Goal: Task Accomplishment & Management: Use online tool/utility

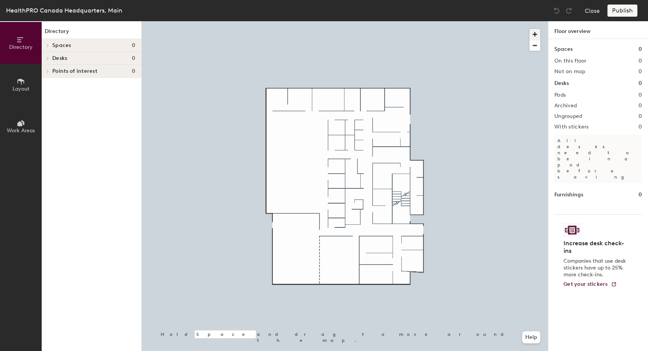
click at [536, 35] on span "button" at bounding box center [535, 34] width 11 height 11
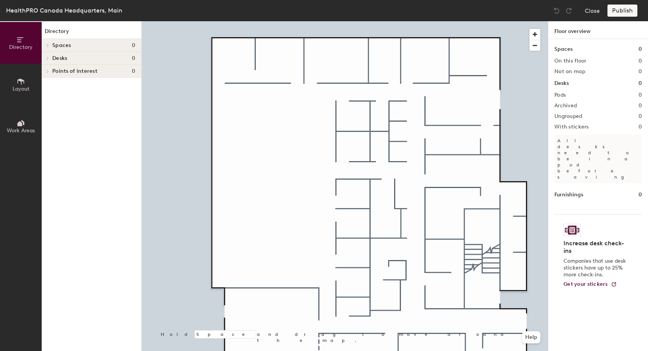
click at [58, 59] on span "Desks" at bounding box center [59, 58] width 15 height 6
click at [55, 58] on span "Desks" at bounding box center [59, 58] width 15 height 6
click at [16, 80] on button "Layout" at bounding box center [21, 85] width 42 height 42
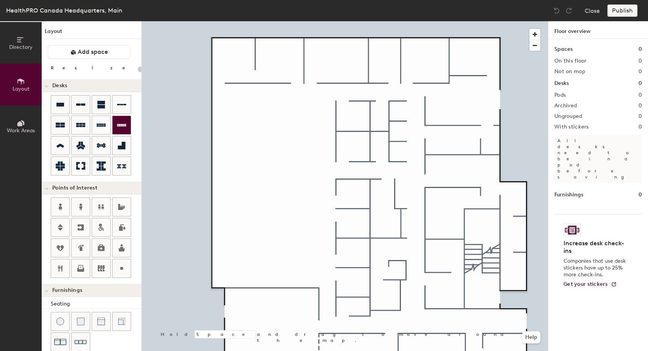
click at [119, 126] on icon at bounding box center [121, 125] width 9 height 3
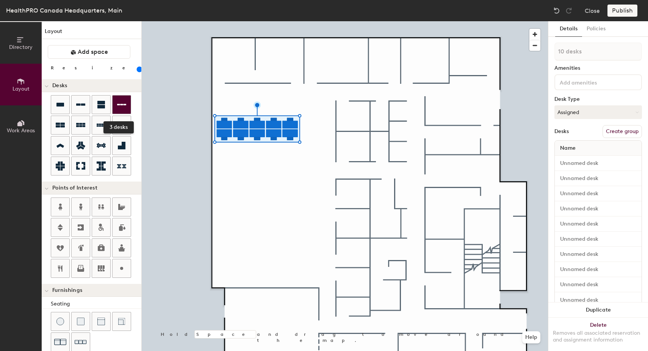
click at [119, 109] on div at bounding box center [122, 105] width 18 height 18
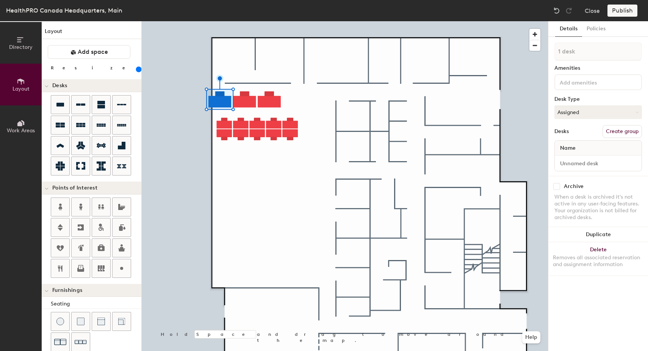
type input "200"
type input "2 desks"
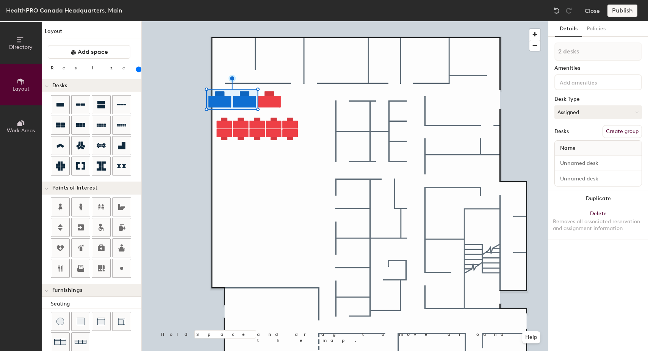
type input "200"
type input "3 desks"
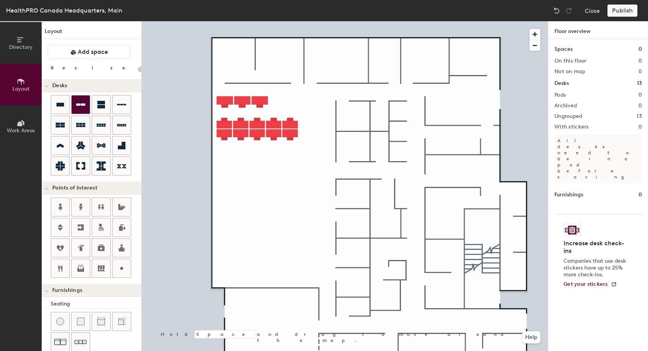
click at [84, 107] on icon at bounding box center [80, 104] width 9 height 9
click at [110, 124] on div at bounding box center [101, 125] width 18 height 18
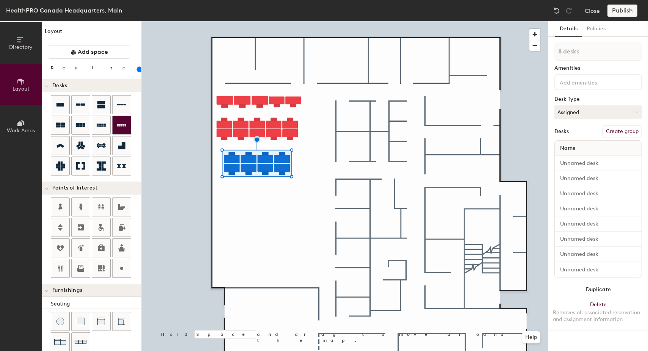
click at [124, 126] on icon at bounding box center [121, 125] width 9 height 3
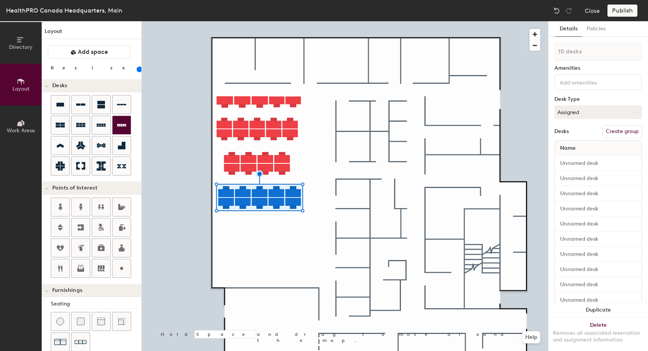
click at [122, 132] on div at bounding box center [122, 125] width 18 height 18
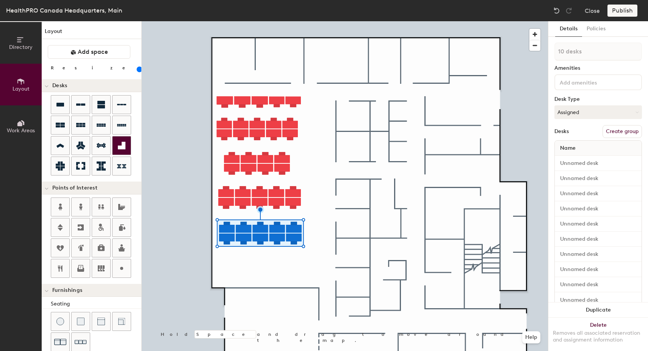
click at [118, 148] on icon at bounding box center [122, 146] width 8 height 8
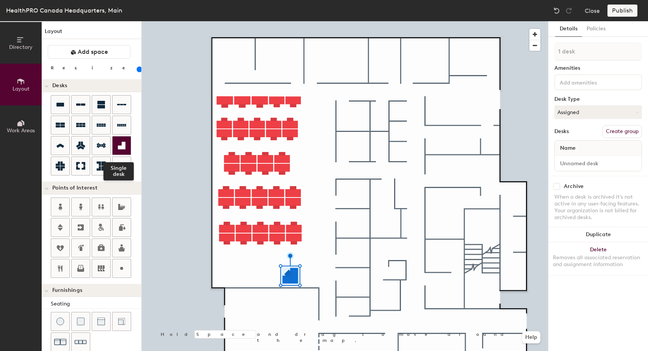
click at [121, 146] on icon at bounding box center [122, 146] width 8 height 8
click at [122, 148] on icon at bounding box center [122, 146] width 8 height 8
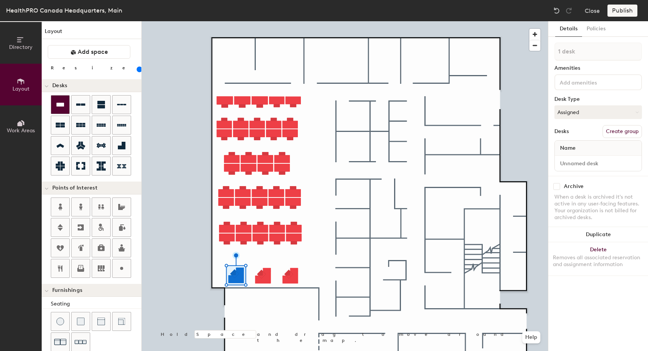
click at [63, 108] on icon at bounding box center [60, 104] width 9 height 9
click at [64, 108] on icon at bounding box center [60, 104] width 9 height 9
click at [63, 108] on icon at bounding box center [60, 104] width 9 height 9
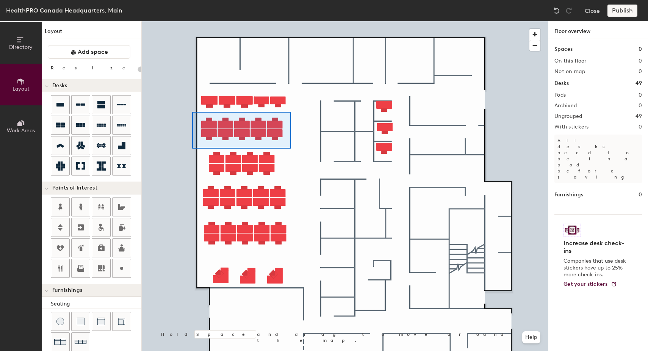
click at [192, 21] on div at bounding box center [345, 21] width 407 height 0
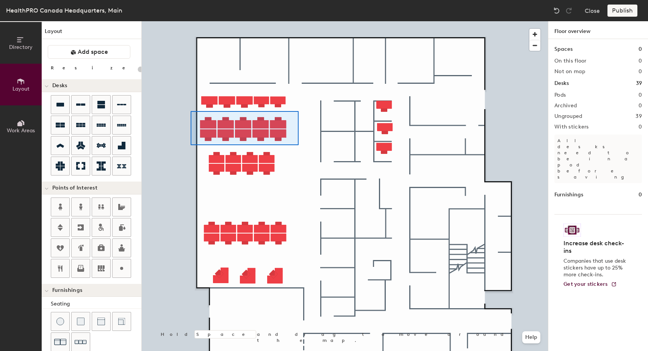
click at [191, 21] on div at bounding box center [345, 21] width 407 height 0
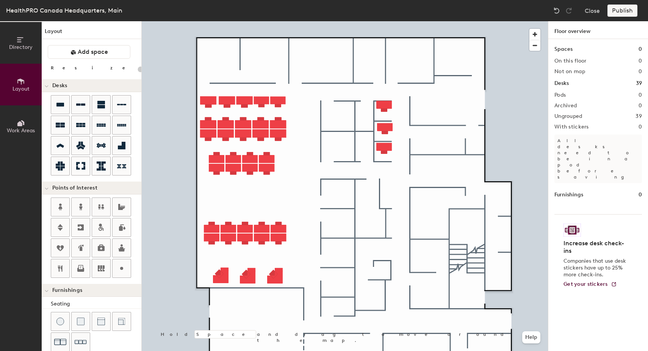
type input "140"
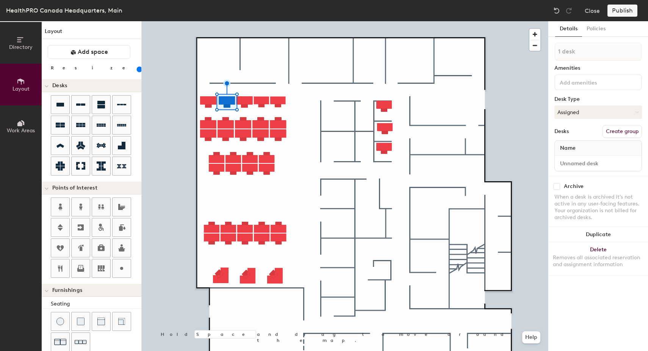
type input "2 desks"
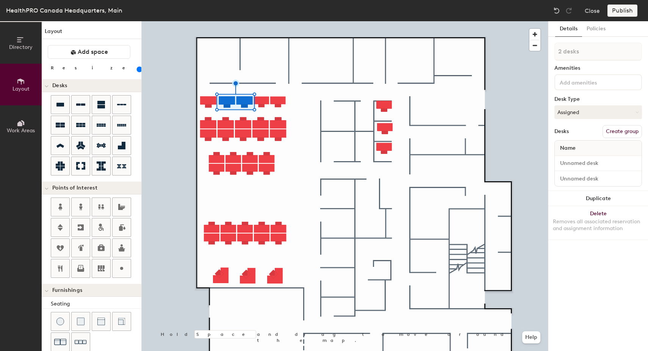
type input "20"
type input "3 desks"
type input "20"
type input "4 desks"
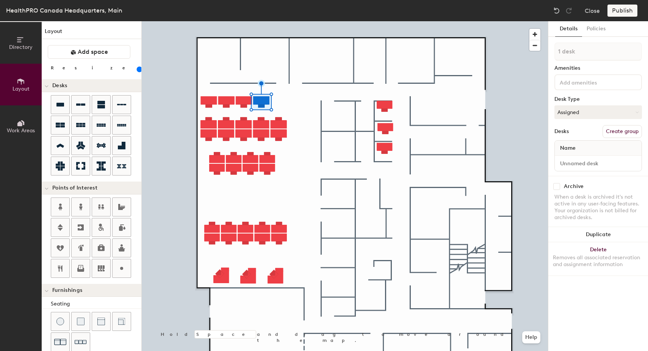
click at [312, 21] on div at bounding box center [345, 21] width 407 height 0
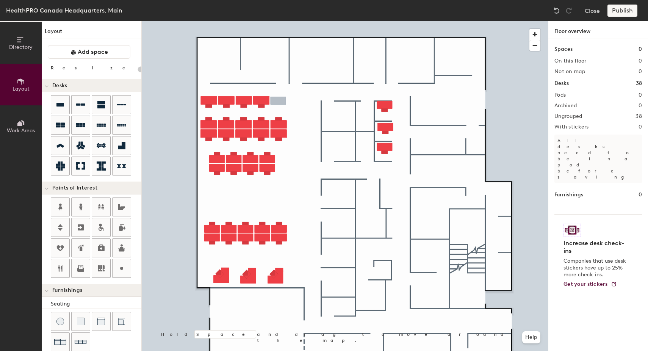
click at [278, 101] on div "Directory Layout Work Areas Layout Add space Resize Desks Points of Interest Fu…" at bounding box center [324, 186] width 648 height 330
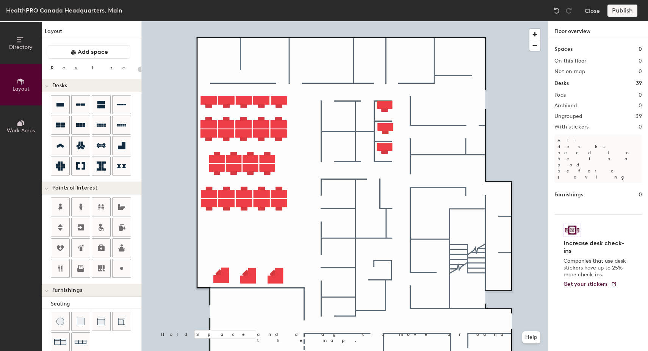
type input "20"
click at [119, 126] on icon at bounding box center [121, 125] width 9 height 3
type input "140"
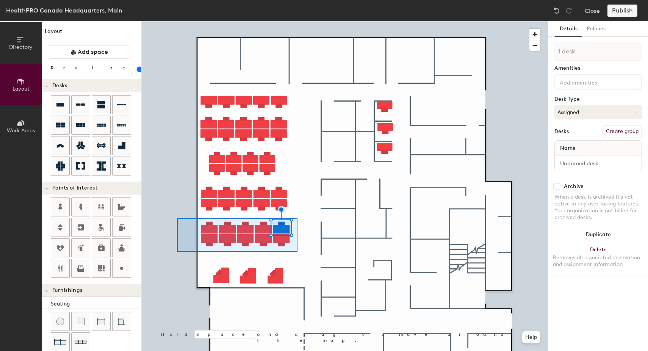
click at [177, 21] on div at bounding box center [345, 21] width 407 height 0
type input "10 desks"
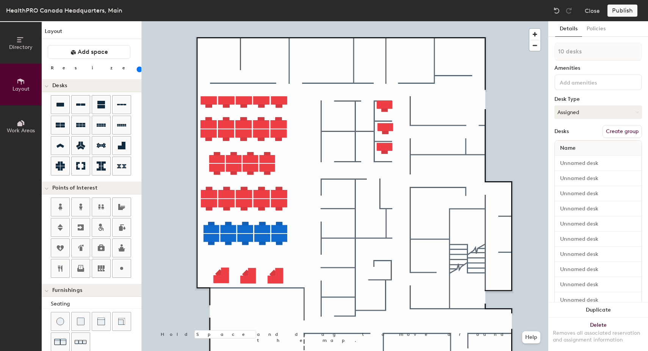
type input "140"
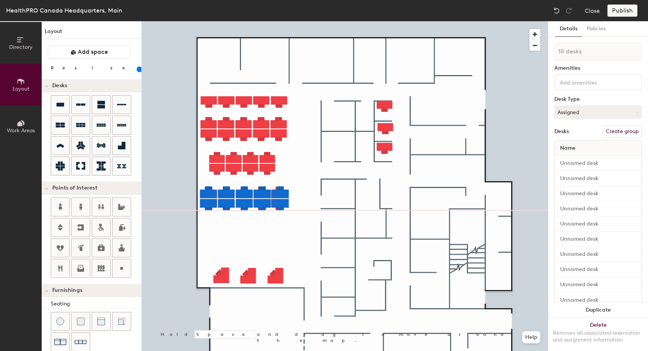
type input "1 desk"
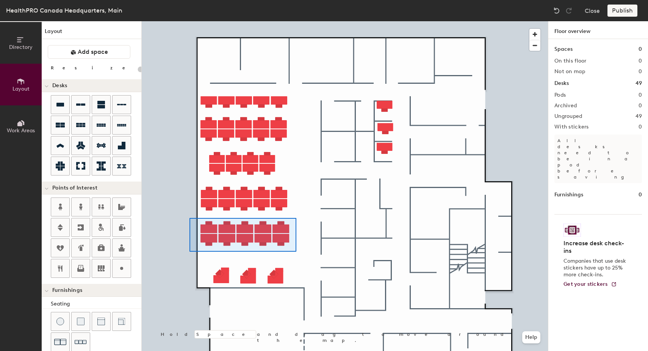
click at [190, 21] on div at bounding box center [345, 21] width 407 height 0
click at [174, 21] on div at bounding box center [345, 21] width 407 height 0
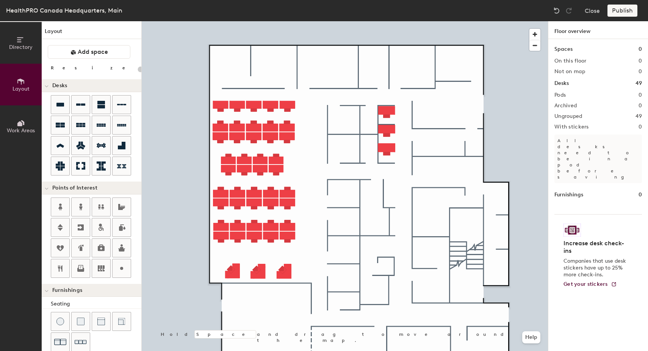
click at [385, 21] on div at bounding box center [345, 21] width 407 height 0
click at [62, 102] on icon at bounding box center [60, 104] width 9 height 9
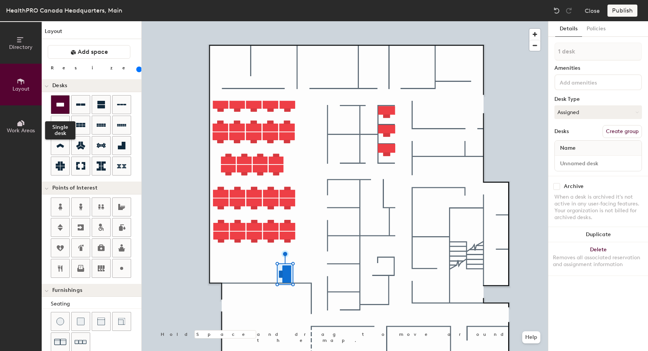
click at [68, 102] on div at bounding box center [60, 105] width 18 height 18
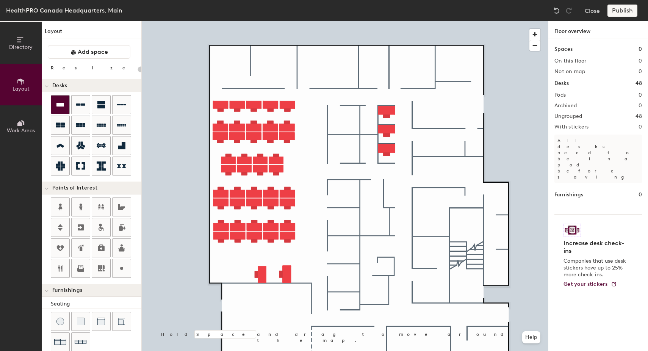
click at [64, 108] on icon at bounding box center [60, 104] width 9 height 9
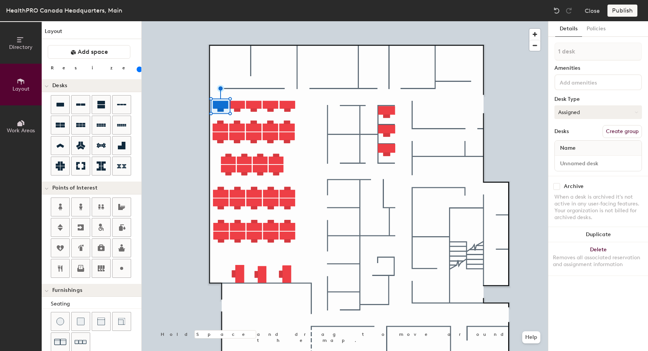
click at [586, 115] on button "Assigned" at bounding box center [599, 112] width 88 height 14
click at [570, 159] on div "Hoteled" at bounding box center [593, 158] width 76 height 11
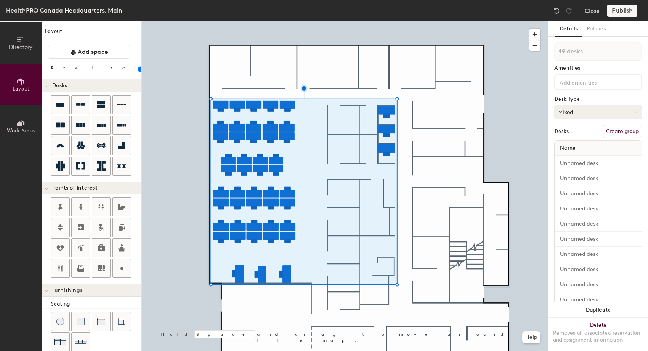
click at [604, 113] on button "Mixed" at bounding box center [599, 112] width 88 height 14
click at [587, 159] on div "Hoteled" at bounding box center [593, 158] width 76 height 11
type input "140"
type input "1 desk"
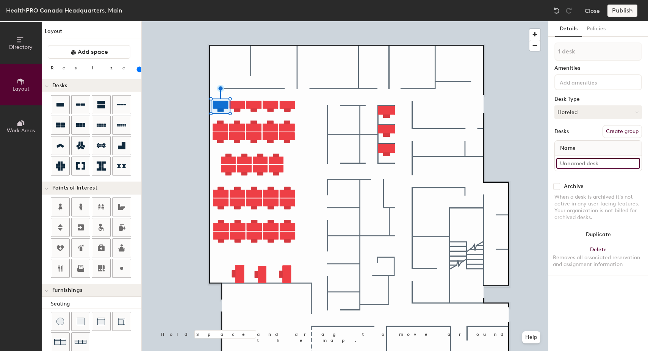
click at [571, 168] on input at bounding box center [599, 163] width 84 height 11
type input "1"
click at [579, 163] on input at bounding box center [599, 163] width 84 height 11
type input "2"
drag, startPoint x: 604, startPoint y: 162, endPoint x: 549, endPoint y: 164, distance: 54.3
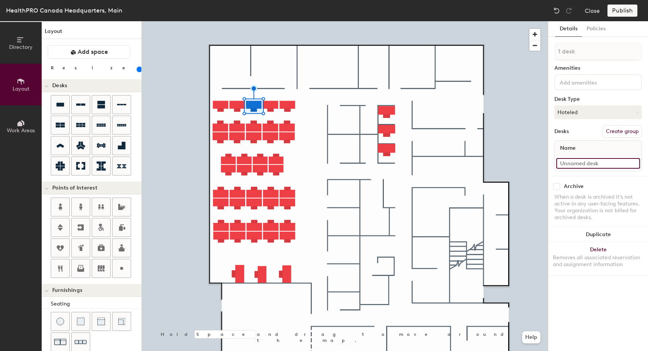
click at [549, 164] on div "Details Policies 1 desk Amenities Desk Type Hoteled Desks Create group Name Arc…" at bounding box center [599, 186] width 100 height 330
type input "3"
click at [579, 162] on input at bounding box center [599, 163] width 84 height 11
type input "4"
click at [575, 163] on input at bounding box center [599, 163] width 84 height 11
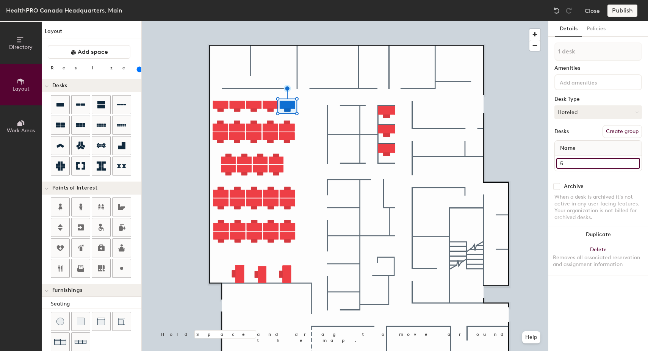
type input "5"
click at [580, 165] on input at bounding box center [599, 163] width 84 height 11
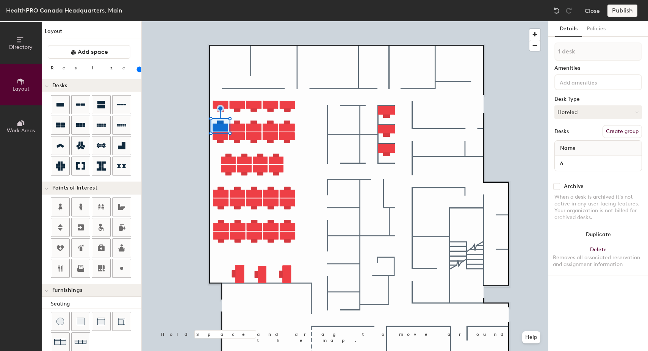
type input "6"
click at [570, 167] on input at bounding box center [599, 163] width 84 height 11
type input "7"
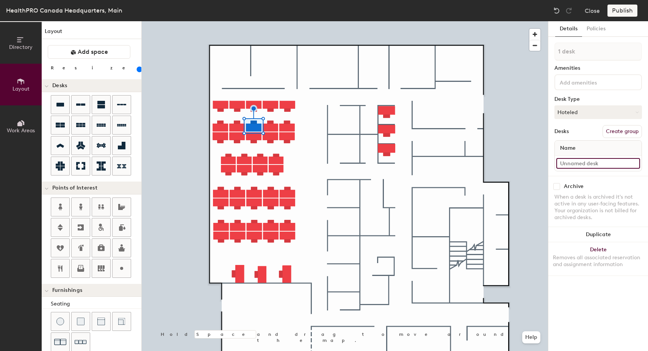
click at [567, 163] on input at bounding box center [599, 163] width 84 height 11
type input "8"
click at [571, 165] on input at bounding box center [599, 163] width 84 height 11
type input "9"
click at [594, 170] on div "9" at bounding box center [598, 163] width 87 height 15
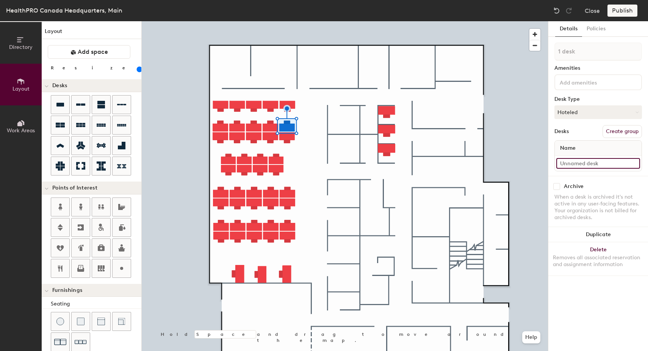
click at [578, 168] on input at bounding box center [599, 163] width 84 height 11
type input "10"
click at [577, 162] on input at bounding box center [599, 163] width 84 height 11
type input "11"
click at [601, 165] on input at bounding box center [599, 163] width 84 height 11
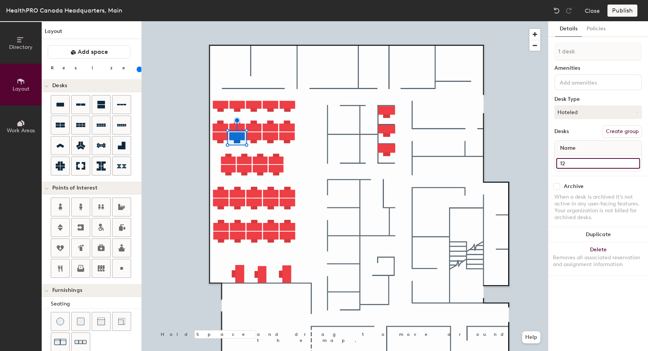
type input "12"
click at [584, 160] on input at bounding box center [599, 163] width 84 height 11
type input "13"
click at [574, 168] on input at bounding box center [599, 163] width 84 height 11
type input "14"
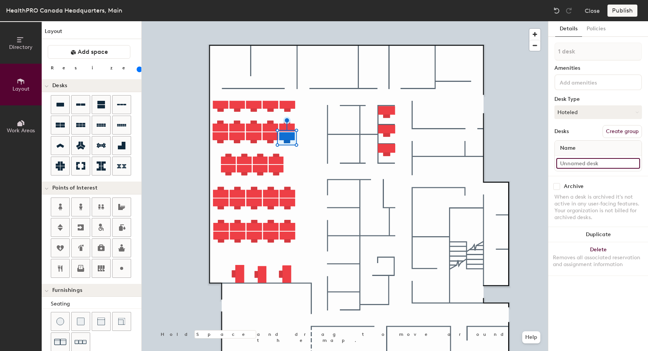
click at [576, 166] on input at bounding box center [599, 163] width 84 height 11
type input "15"
click at [590, 163] on input at bounding box center [599, 163] width 84 height 11
type input "16"
click at [567, 165] on input at bounding box center [599, 163] width 84 height 11
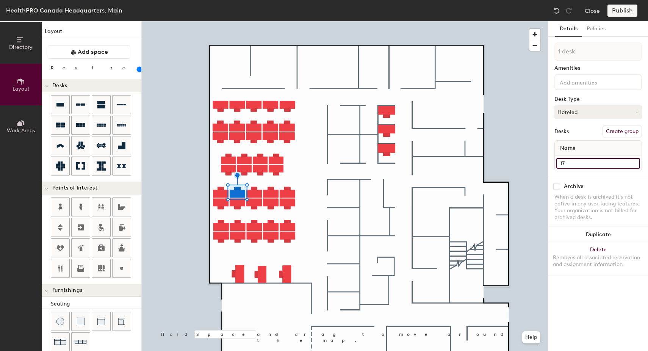
type input "17"
click at [580, 163] on input at bounding box center [599, 163] width 84 height 11
type input "18"
click at [570, 163] on input at bounding box center [599, 163] width 84 height 11
type input "19"
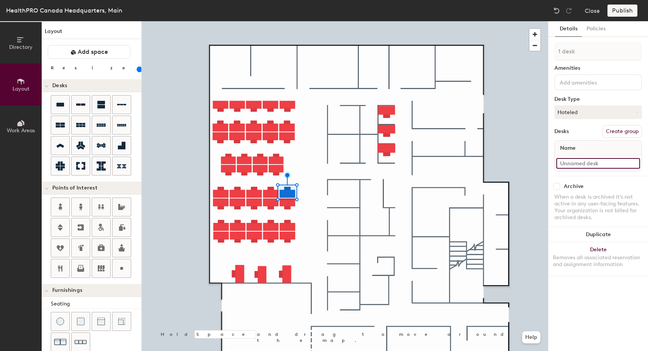
click at [566, 160] on input at bounding box center [599, 163] width 84 height 11
type input "20"
click at [578, 165] on input at bounding box center [599, 163] width 84 height 11
type input "21"
click at [575, 166] on input at bounding box center [599, 163] width 84 height 11
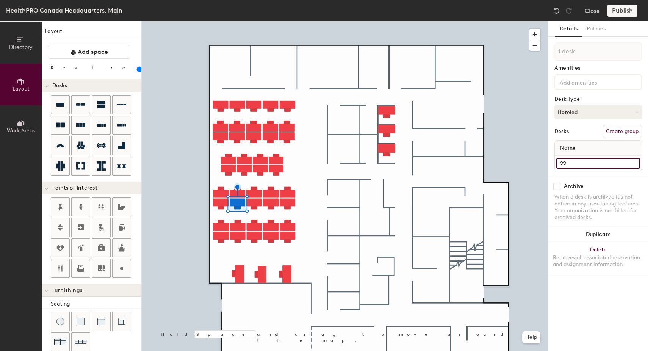
type input "22"
click at [583, 163] on input at bounding box center [599, 163] width 84 height 11
type input "23"
click at [570, 167] on input at bounding box center [599, 163] width 84 height 11
type input "24"
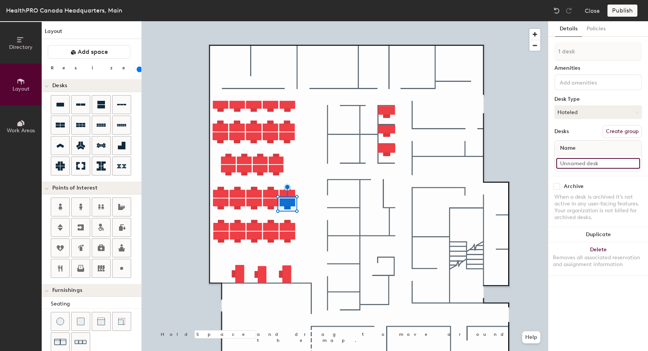
click at [586, 166] on input at bounding box center [599, 163] width 84 height 11
type input "25"
click at [580, 163] on input at bounding box center [599, 163] width 84 height 11
type input "26"
click at [574, 163] on input at bounding box center [599, 163] width 84 height 11
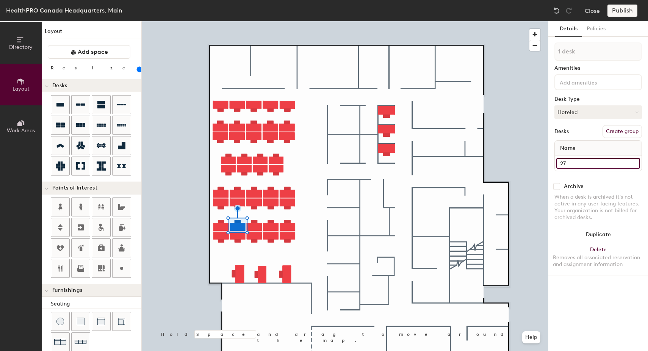
type input "27"
click at [568, 163] on input at bounding box center [599, 163] width 84 height 11
type input "28"
click at [568, 166] on input at bounding box center [599, 163] width 84 height 11
type input "29"
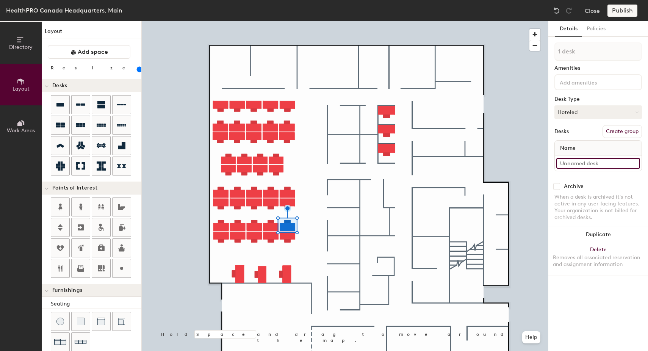
click at [567, 165] on input at bounding box center [599, 163] width 84 height 11
type input "30"
click at [566, 163] on input at bounding box center [599, 163] width 84 height 11
click at [521, 171] on div "Directory Layout Work Areas Layout Add space Resize Desks Points of Interest Fu…" at bounding box center [324, 186] width 648 height 330
type input "49"
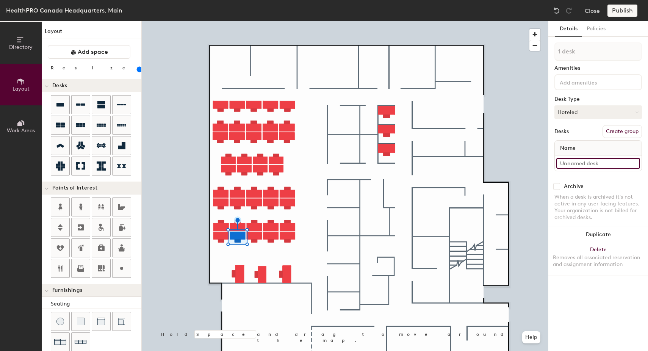
click at [599, 160] on input at bounding box center [599, 163] width 84 height 11
type input "50"
click at [579, 162] on input at bounding box center [599, 163] width 84 height 11
type input "51"
click at [573, 163] on input at bounding box center [599, 163] width 84 height 11
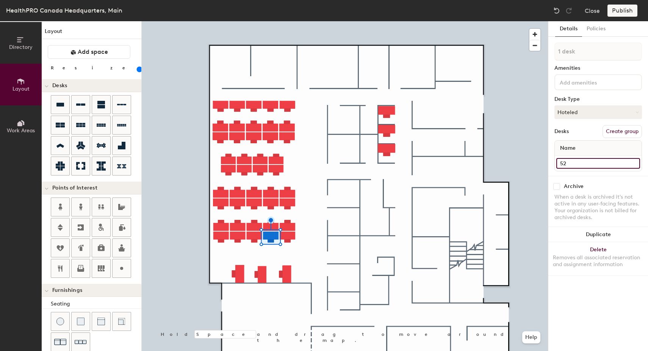
type input "52"
click at [569, 160] on input at bounding box center [599, 163] width 84 height 11
type input "53"
type input "160"
click at [565, 165] on input at bounding box center [599, 163] width 84 height 11
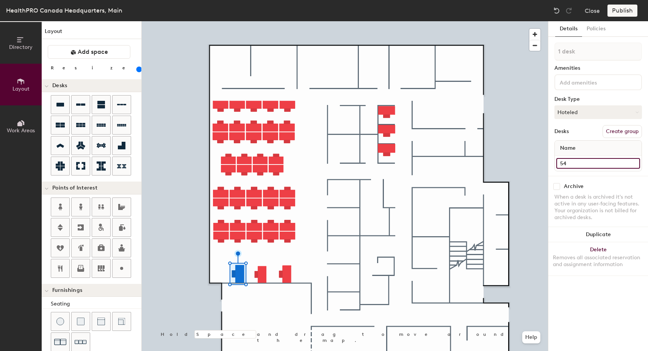
type input "54"
type input "160"
click at [568, 164] on input at bounding box center [599, 163] width 84 height 11
type input "5"
type input "160"
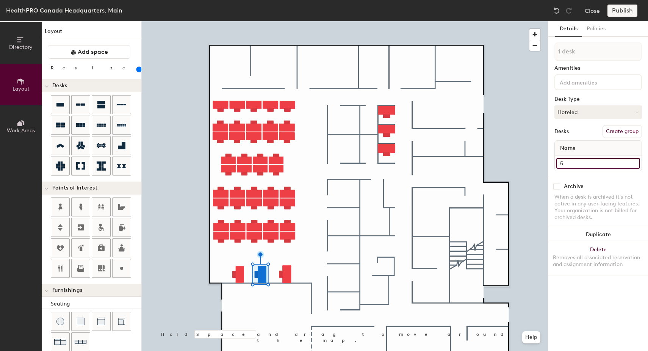
type input "55"
type input "160"
type input "55"
type input "160"
click at [571, 162] on input at bounding box center [599, 163] width 84 height 11
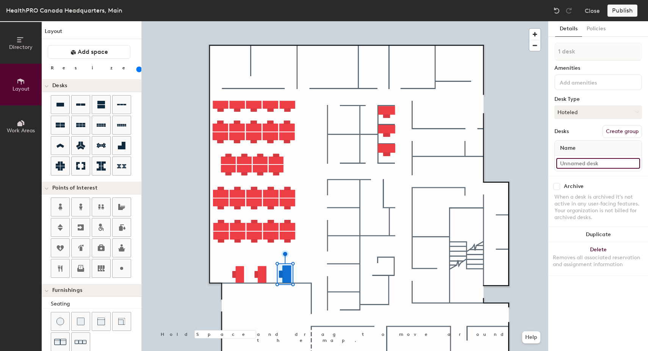
type input "5"
type input "160"
type input "56"
type input "160"
type input "56"
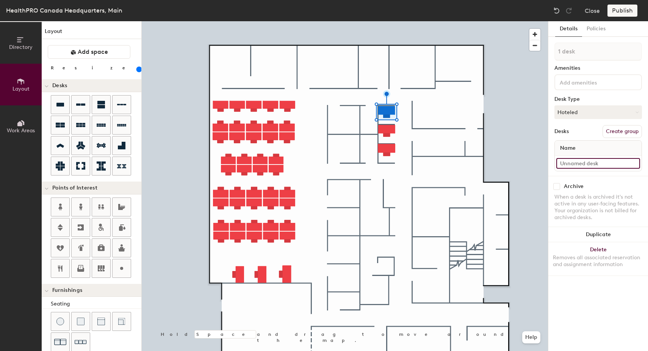
type input "160"
click at [568, 162] on input at bounding box center [599, 163] width 84 height 11
type input "3"
type input "160"
type input "37"
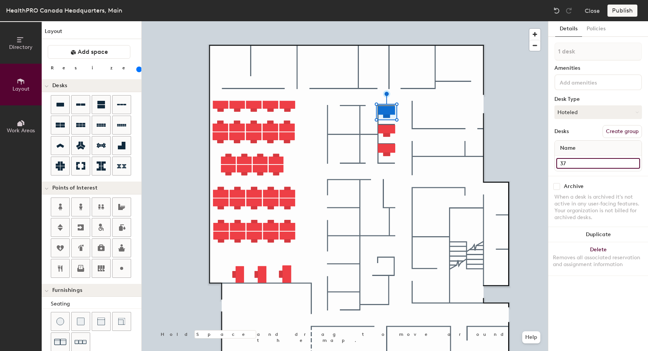
type input "160"
type input "37"
type input "160"
click at [568, 163] on input at bounding box center [599, 163] width 84 height 11
type input "3"
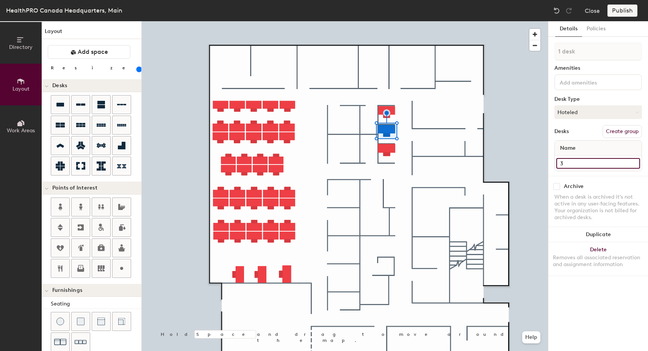
type input "160"
type input "38"
type input "160"
type input "38"
type input "160"
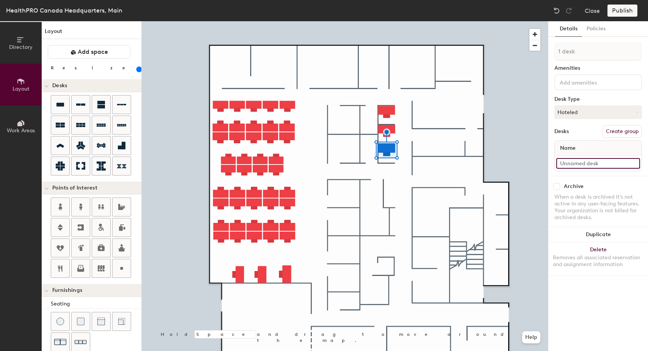
click at [573, 164] on input at bounding box center [599, 163] width 84 height 11
type input "3"
type input "160"
type input "39"
type input "160"
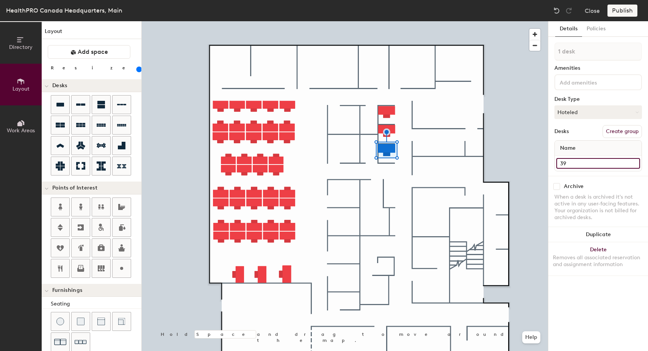
type input "39"
type input "140"
click at [566, 162] on input at bounding box center [599, 163] width 84 height 11
type input "4"
type input "140"
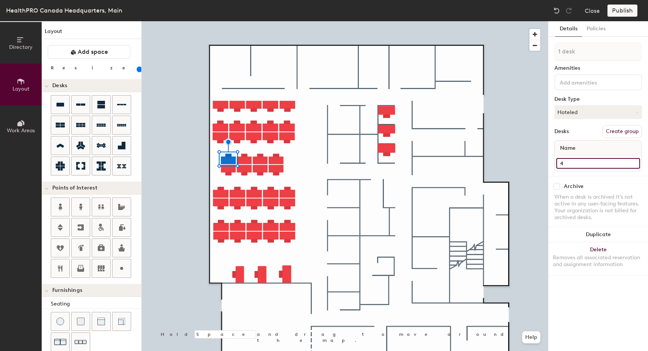
type input "41"
type input "140"
type input "41"
type input "140"
click at [567, 166] on input at bounding box center [599, 163] width 84 height 11
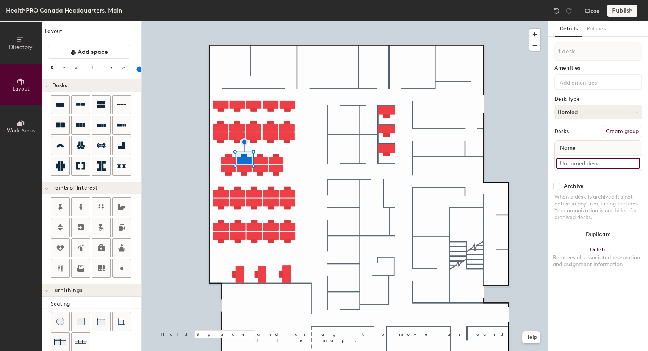
type input "4"
type input "140"
type input "42"
type input "140"
type input "42"
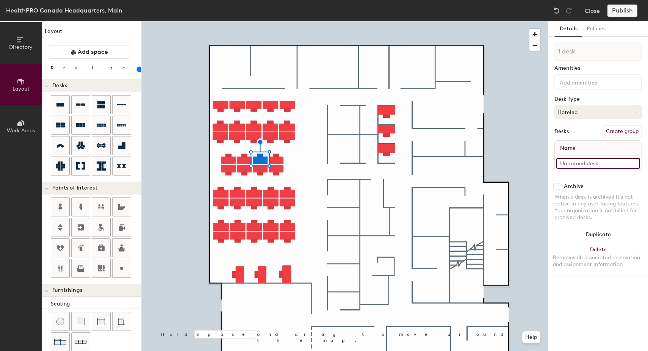
type input "140"
click at [574, 161] on input at bounding box center [599, 163] width 84 height 11
type input "43"
type input "140"
type input "434"
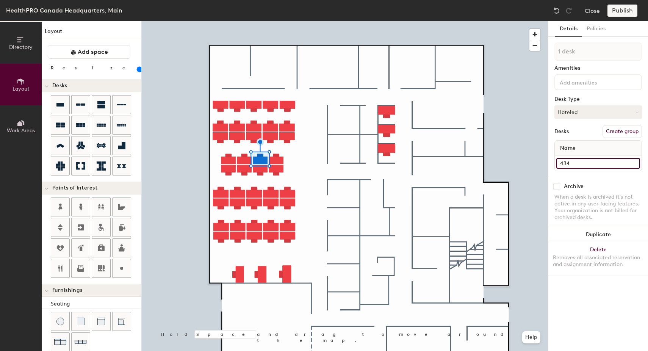
type input "140"
type input "43"
type input "140"
type input "43"
type input "140"
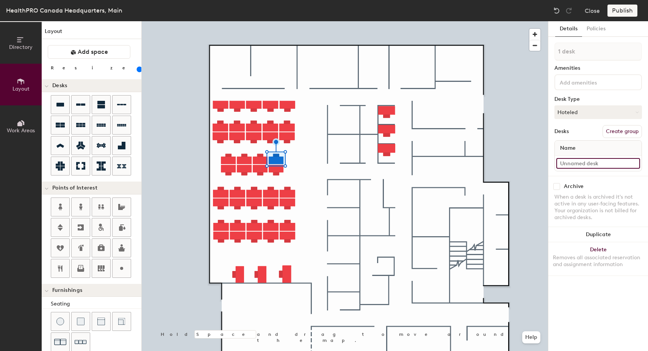
click at [573, 168] on input at bounding box center [599, 163] width 84 height 11
type input "4"
type input "140"
type input "44"
type input "140"
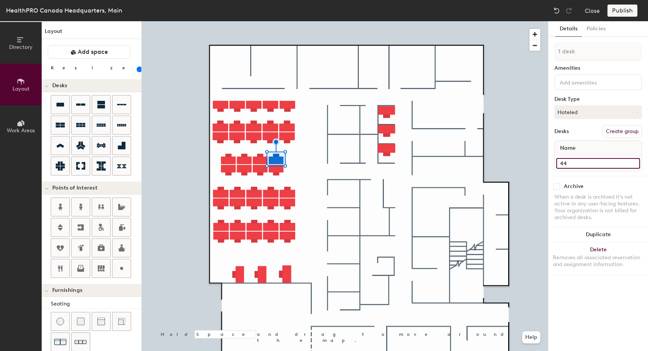
type input "44"
type input "140"
click at [587, 164] on input at bounding box center [599, 163] width 84 height 11
type input "4"
type input "140"
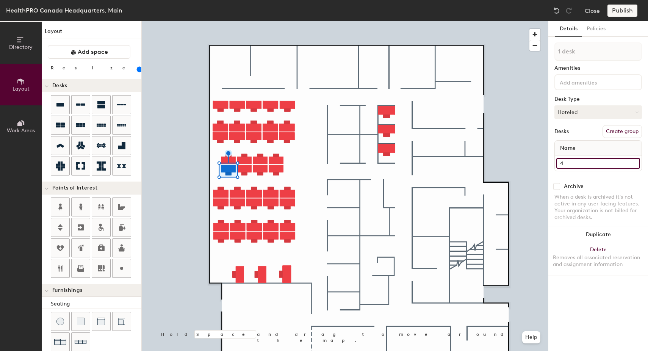
type input "45"
type input "140"
type input "45"
type input "140"
click at [570, 163] on input at bounding box center [599, 163] width 84 height 11
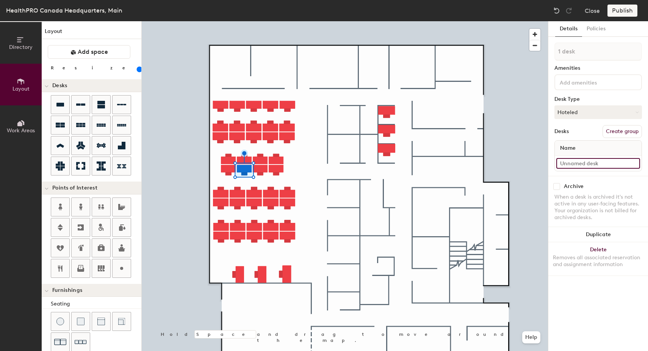
type input "4"
type input "140"
type input "46"
type input "140"
type input "46"
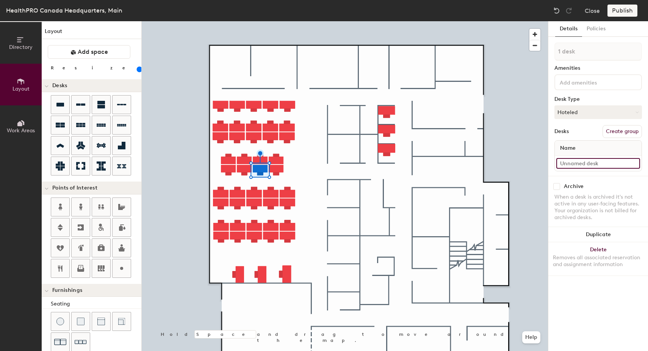
type input "140"
click at [584, 165] on input at bounding box center [599, 163] width 84 height 11
type input "4"
type input "140"
type input "47"
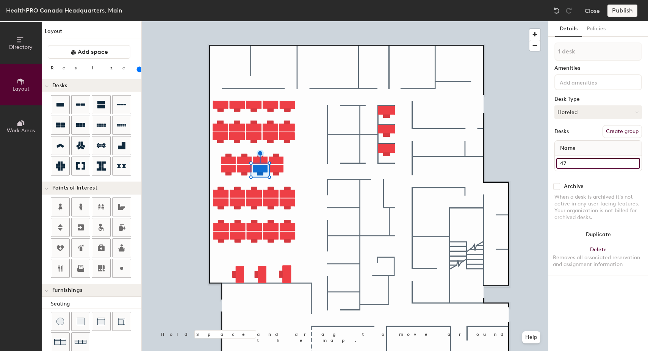
type input "140"
type input "47"
type input "140"
click at [570, 165] on input at bounding box center [599, 163] width 84 height 11
type input "4"
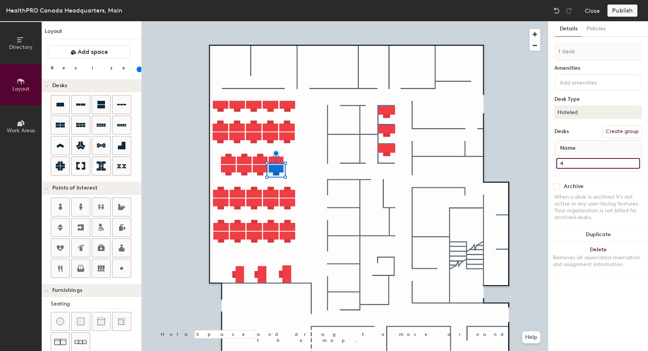
type input "140"
type input "48"
type input "140"
type input "48"
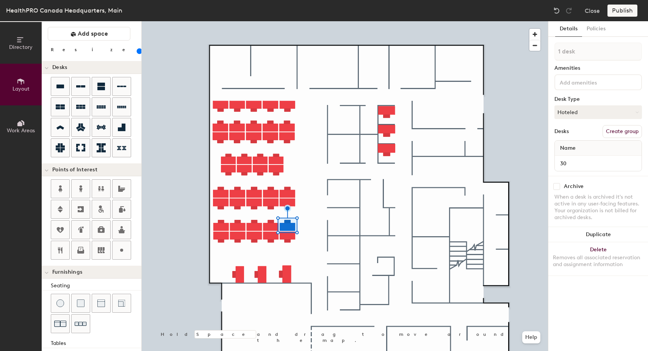
scroll to position [22, 0]
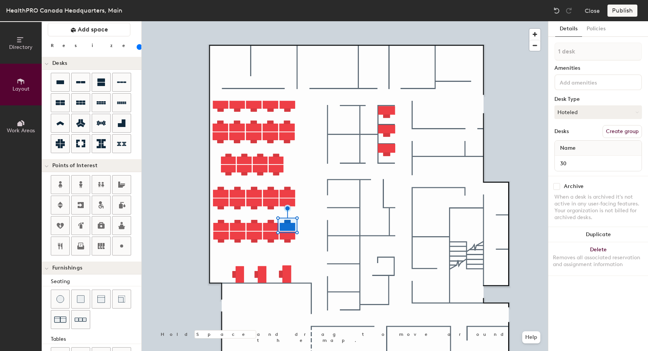
click at [375, 289] on div "Directory Layout Work Areas Layout Add space Resize Desks Points of Interest Fu…" at bounding box center [324, 186] width 648 height 330
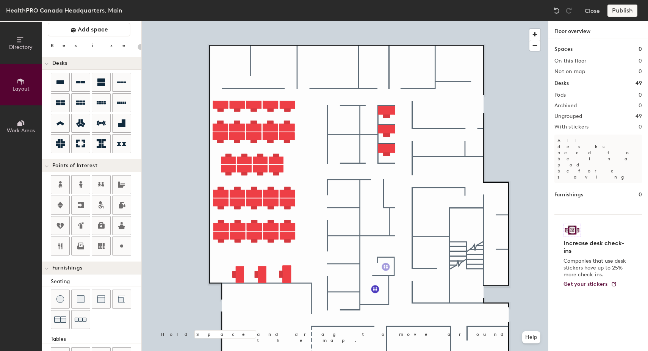
click at [386, 267] on div "Directory Layout Work Areas Layout Add space Resize Desks Points of Interest Fu…" at bounding box center [324, 186] width 648 height 330
click at [424, 113] on div "Directory Layout Work Areas Layout Add space Resize Desks Points of Interest Fu…" at bounding box center [324, 186] width 648 height 330
click at [432, 148] on div "Directory Layout Work Areas Layout Add space Resize Desks Points of Interest Fu…" at bounding box center [324, 186] width 648 height 330
click at [83, 245] on icon at bounding box center [80, 246] width 9 height 9
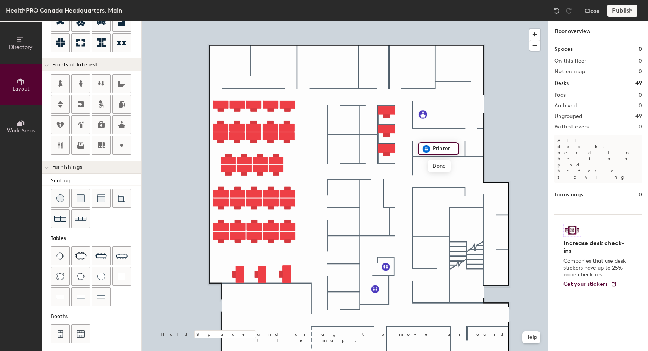
scroll to position [128, 0]
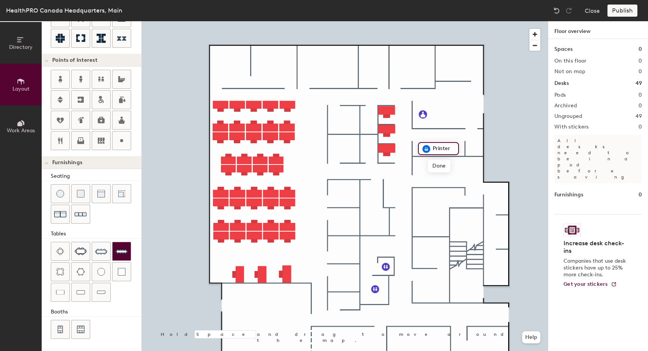
click at [121, 252] on img at bounding box center [122, 251] width 12 height 12
click at [119, 255] on img at bounding box center [122, 251] width 12 height 12
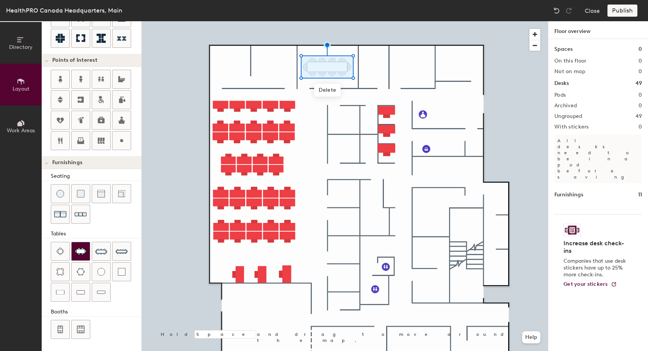
click at [84, 253] on img at bounding box center [81, 252] width 12 height 8
click at [272, 64] on div "Directory Layout Work Areas Layout Add space Resize Desks Points of Interest Fu…" at bounding box center [324, 186] width 648 height 330
click at [103, 175] on div "Seating" at bounding box center [96, 176] width 91 height 8
click at [272, 62] on div "Directory Layout Work Areas Layout Add space Resize Desks Points of Interest Fu…" at bounding box center [324, 186] width 648 height 330
click at [58, 197] on img at bounding box center [61, 194] width 8 height 8
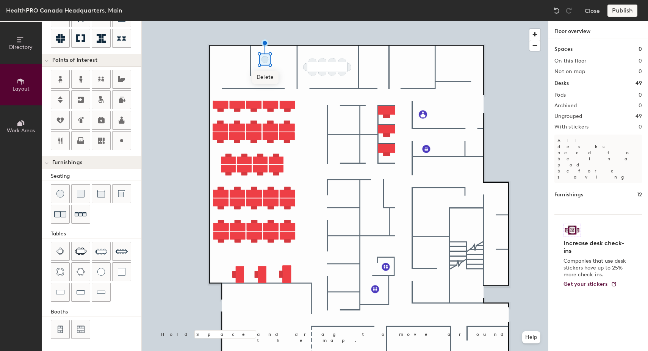
click at [267, 77] on span "Delete" at bounding box center [265, 77] width 27 height 13
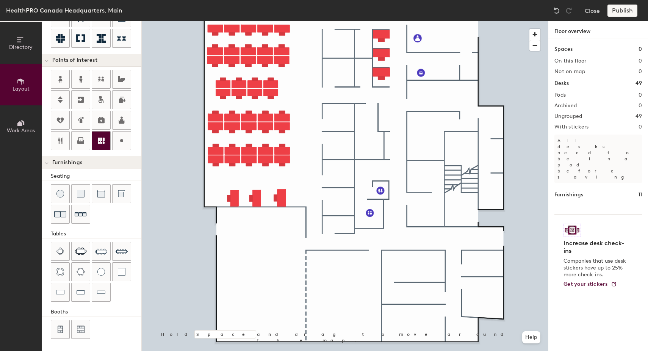
click at [98, 149] on div at bounding box center [101, 141] width 18 height 18
click at [98, 142] on icon at bounding box center [101, 141] width 7 height 6
click at [102, 142] on icon at bounding box center [101, 141] width 7 height 6
type input "20"
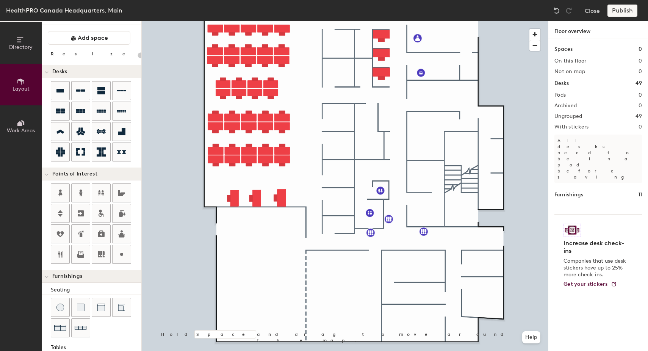
scroll to position [0, 0]
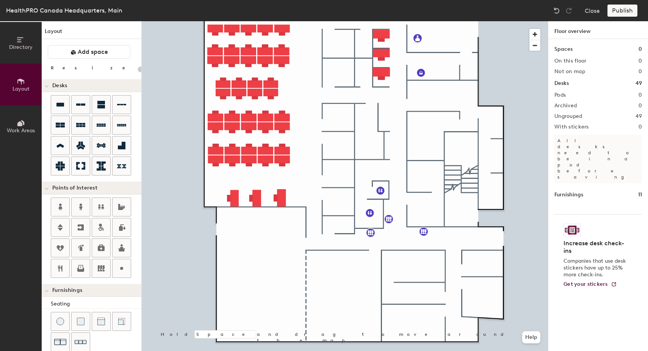
click at [621, 9] on div "Publish" at bounding box center [625, 11] width 35 height 12
click at [623, 12] on div "Publish" at bounding box center [625, 11] width 35 height 12
click at [538, 49] on span "button" at bounding box center [535, 45] width 11 height 11
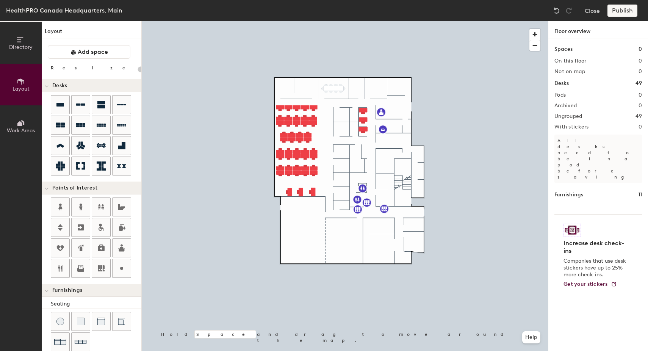
click at [28, 135] on button "Work Areas" at bounding box center [21, 126] width 42 height 42
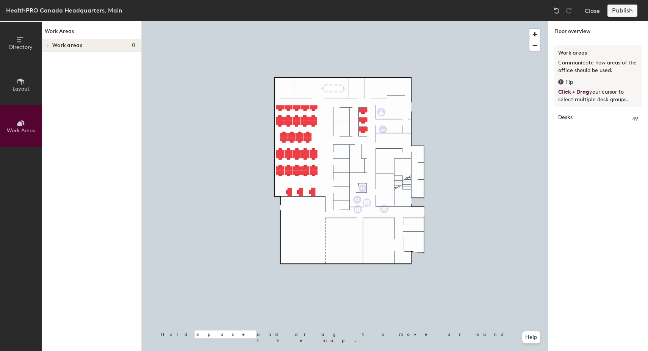
click at [21, 86] on span "Layout" at bounding box center [21, 89] width 17 height 6
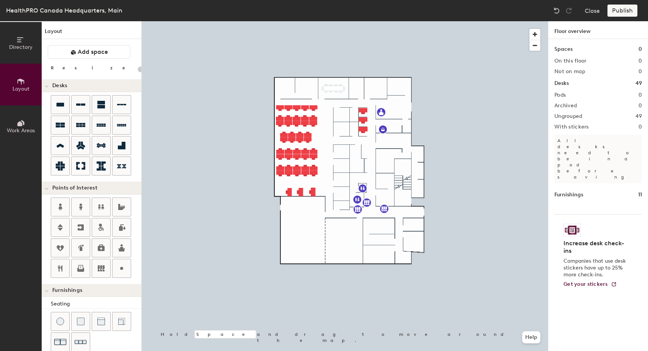
type input "140"
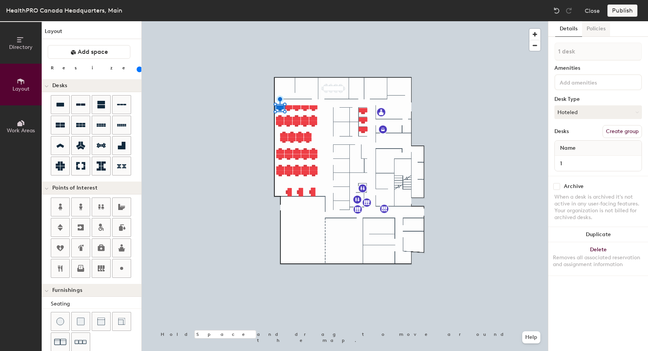
click at [603, 30] on button "Policies" at bounding box center [596, 29] width 28 height 16
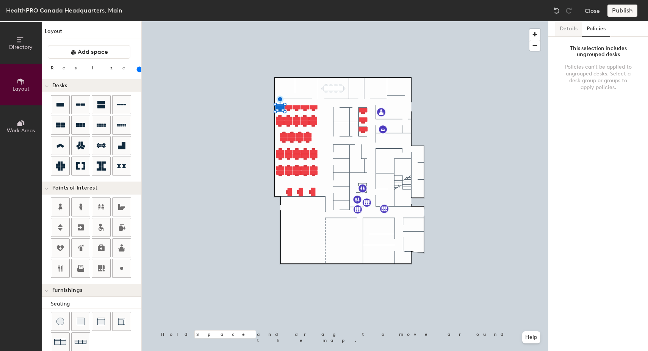
click at [565, 31] on button "Details" at bounding box center [569, 29] width 27 height 16
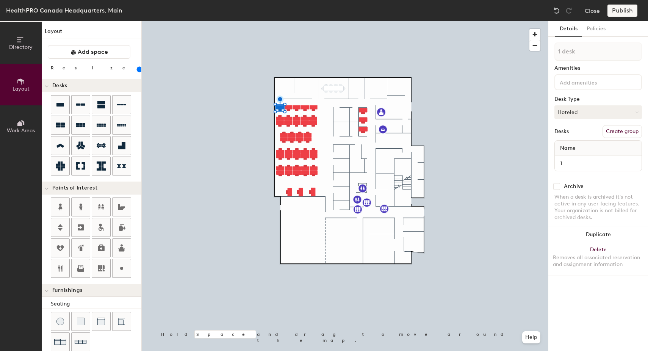
click at [22, 131] on span "Work Areas" at bounding box center [21, 130] width 28 height 6
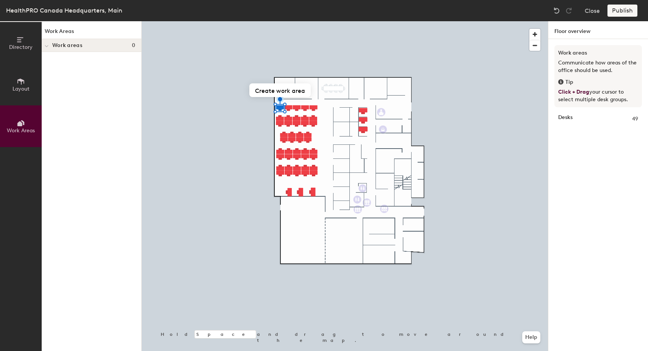
click at [48, 47] on icon at bounding box center [47, 46] width 4 height 3
click at [48, 47] on icon at bounding box center [47, 46] width 3 height 4
click at [25, 92] on span "Layout" at bounding box center [21, 89] width 17 height 6
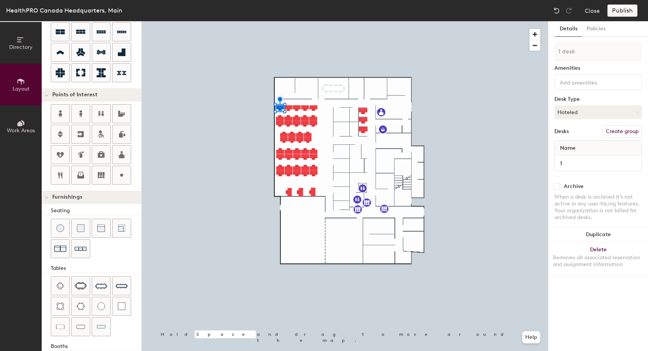
scroll to position [99, 0]
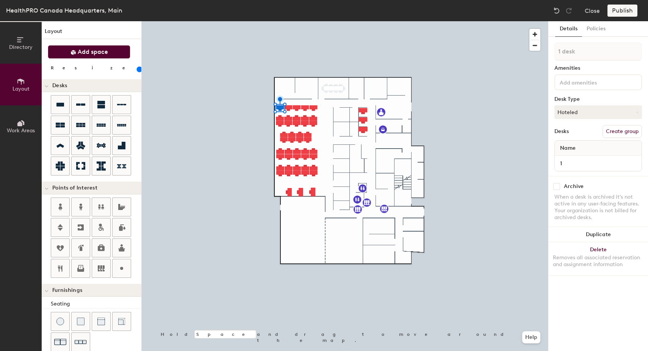
click at [99, 55] on span "Add space" at bounding box center [93, 52] width 30 height 8
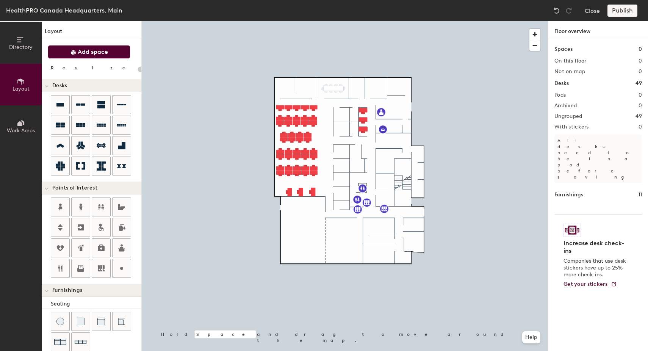
type input "20"
click at [83, 52] on span "Add space" at bounding box center [93, 52] width 30 height 8
click at [537, 31] on span "button" at bounding box center [535, 34] width 11 height 11
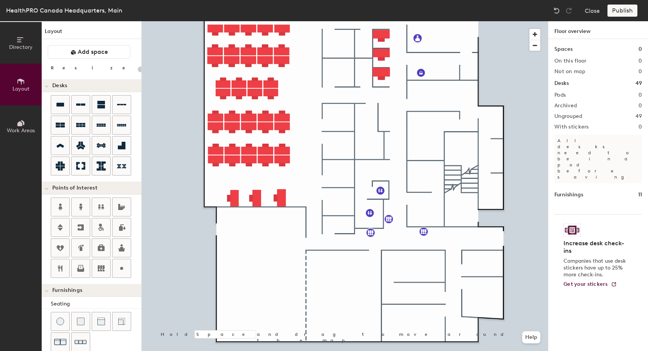
click at [619, 13] on div "Publish" at bounding box center [625, 11] width 35 height 12
click at [22, 42] on icon at bounding box center [21, 40] width 8 height 8
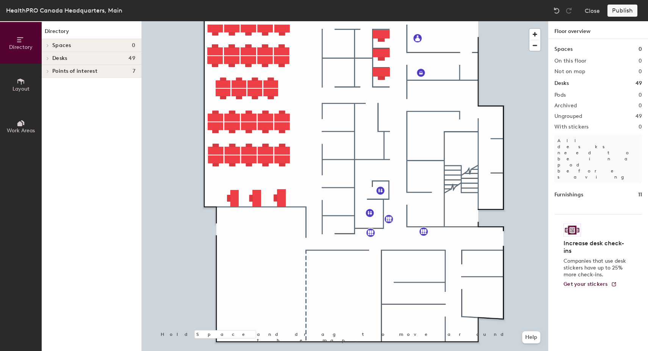
click at [48, 58] on icon at bounding box center [48, 58] width 2 height 3
click at [47, 72] on icon at bounding box center [47, 71] width 3 height 4
click at [49, 72] on div at bounding box center [47, 71] width 10 height 13
click at [16, 82] on button "Layout" at bounding box center [21, 85] width 42 height 42
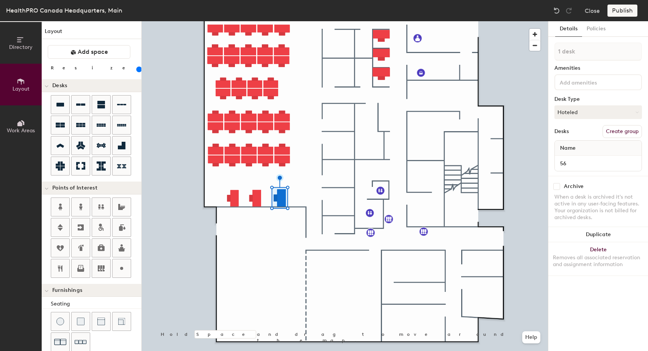
click at [625, 133] on button "Create group" at bounding box center [622, 131] width 39 height 13
click at [582, 293] on div "Details Policies Pod 1 Amenities Desk Type Hoteled Desks Ungroup Name 56 Archiv…" at bounding box center [599, 186] width 100 height 330
click at [618, 130] on button "Create group" at bounding box center [622, 131] width 39 height 13
click at [620, 131] on button "Ungroup" at bounding box center [629, 131] width 28 height 13
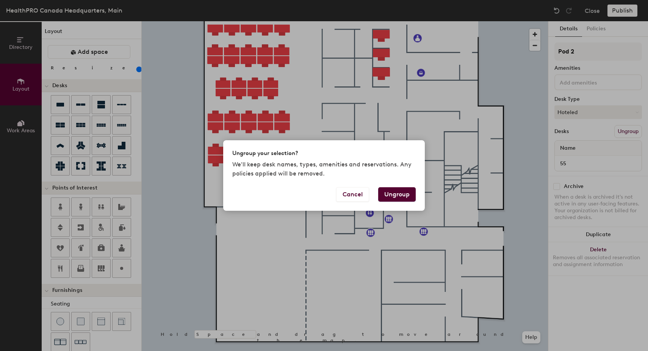
click at [391, 197] on button "Ungroup" at bounding box center [397, 194] width 38 height 14
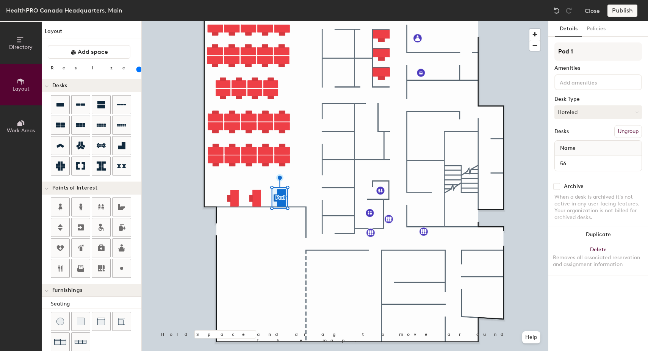
click at [624, 134] on button "Ungroup" at bounding box center [629, 131] width 28 height 13
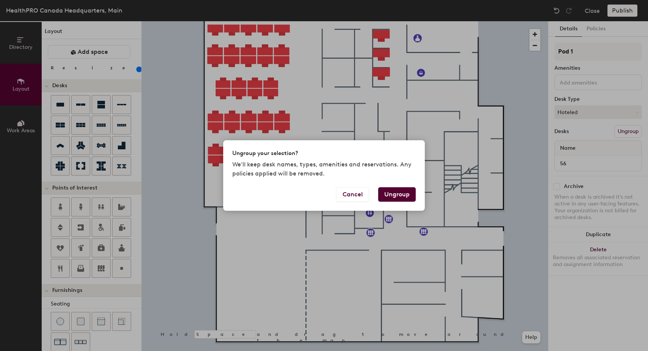
click at [400, 197] on button "Ungroup" at bounding box center [397, 194] width 38 height 14
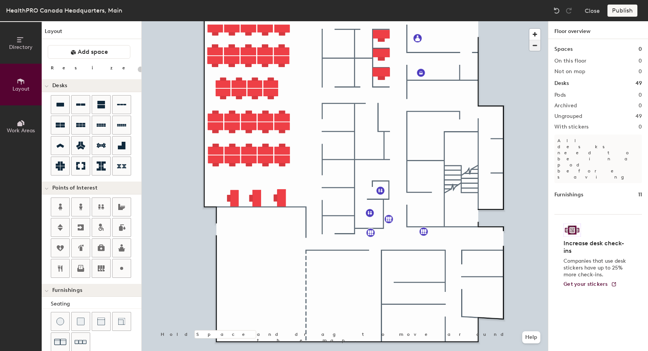
click at [533, 44] on span "button" at bounding box center [535, 45] width 11 height 11
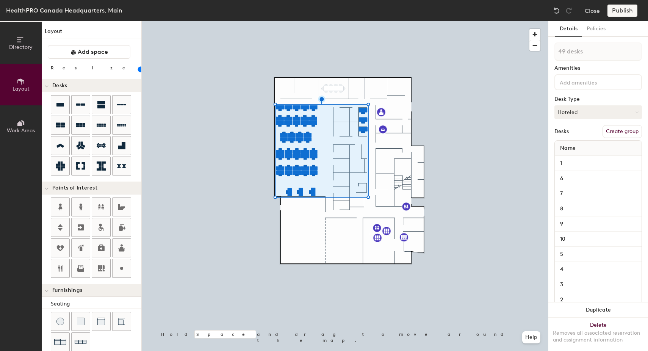
click at [614, 131] on button "Create group" at bounding box center [622, 131] width 39 height 13
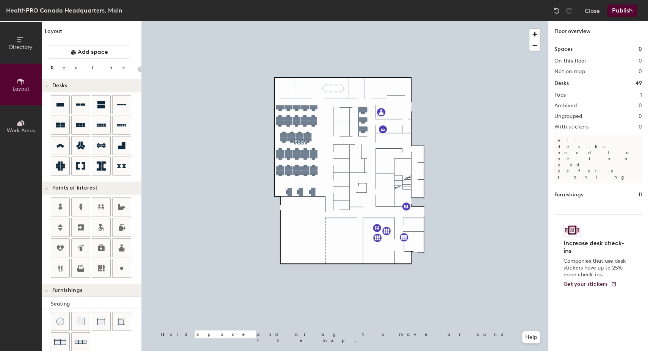
click at [625, 11] on button "Publish" at bounding box center [623, 11] width 30 height 12
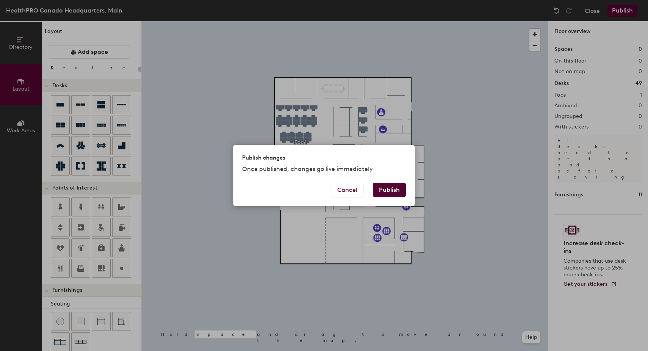
click at [394, 188] on button "Publish" at bounding box center [389, 190] width 33 height 14
type input "20"
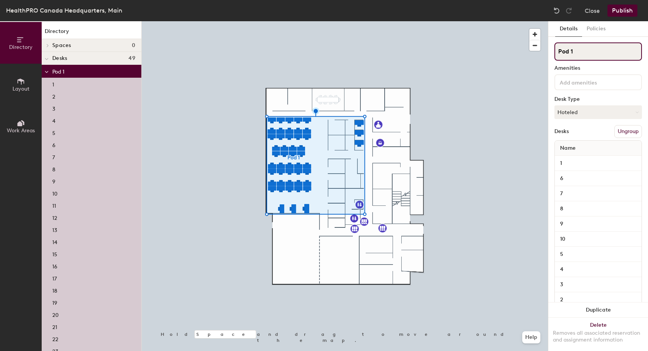
click at [585, 52] on input "Pod 1" at bounding box center [599, 51] width 88 height 18
drag, startPoint x: 585, startPoint y: 52, endPoint x: 558, endPoint y: 56, distance: 27.3
click at [558, 56] on input "Pod 1" at bounding box center [599, 51] width 88 height 18
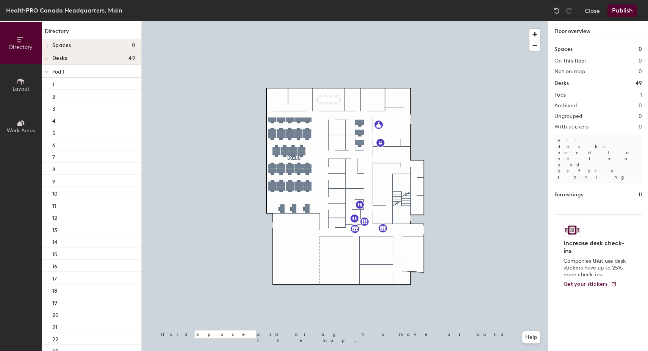
click at [623, 11] on button "Publish" at bounding box center [623, 11] width 30 height 12
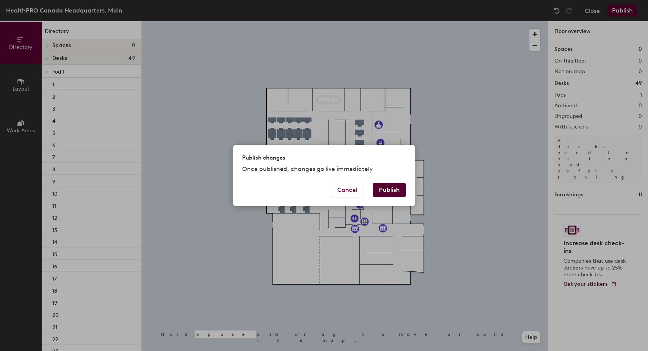
click at [392, 190] on button "Publish" at bounding box center [389, 190] width 33 height 14
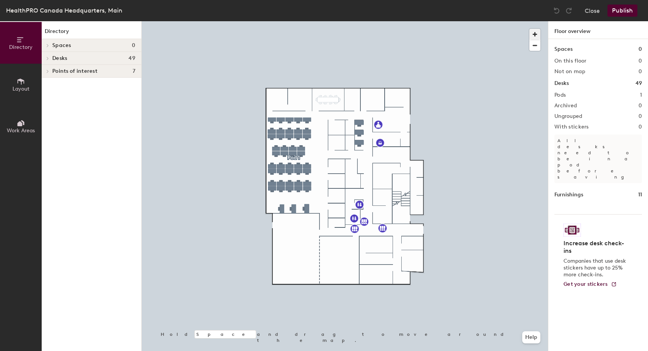
click at [535, 37] on span "button" at bounding box center [535, 34] width 11 height 11
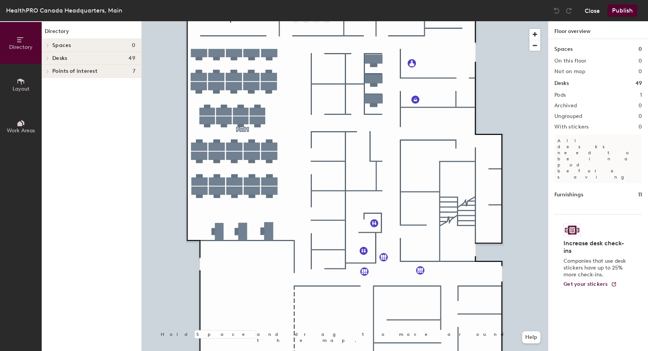
click at [590, 14] on button "Close" at bounding box center [592, 11] width 15 height 12
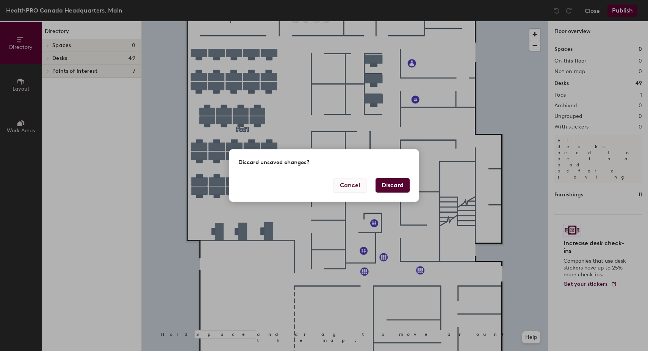
click at [356, 185] on button "Cancel" at bounding box center [350, 185] width 33 height 14
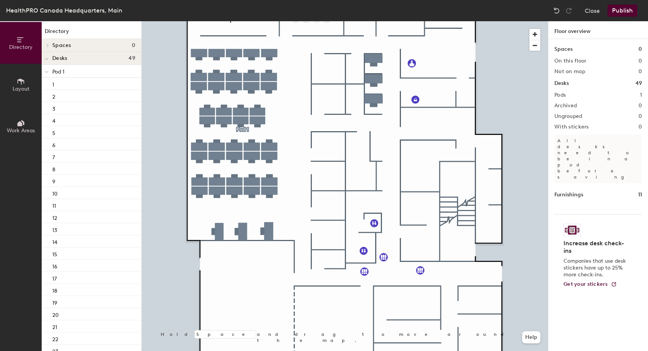
click at [617, 13] on button "Publish" at bounding box center [623, 11] width 30 height 12
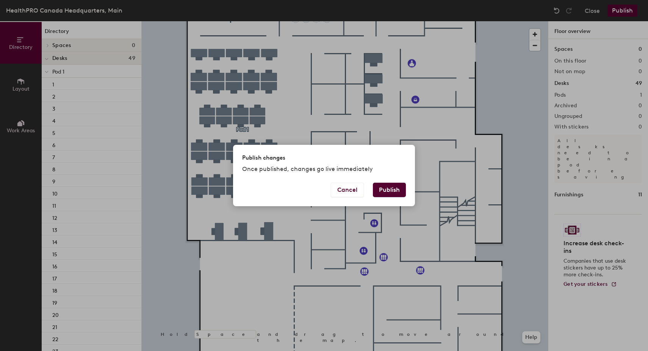
click at [388, 188] on button "Publish" at bounding box center [389, 190] width 33 height 14
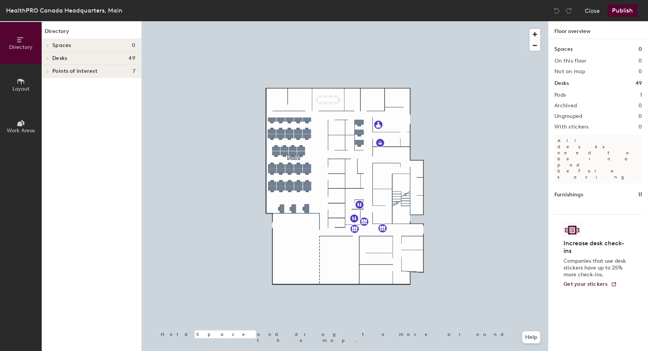
click at [27, 93] on button "Layout" at bounding box center [21, 85] width 42 height 42
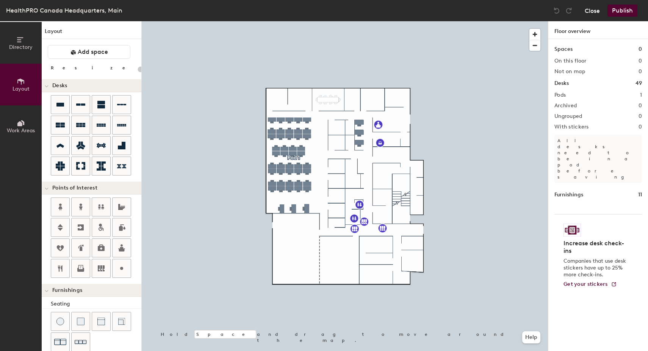
click at [597, 10] on button "Close" at bounding box center [592, 11] width 15 height 12
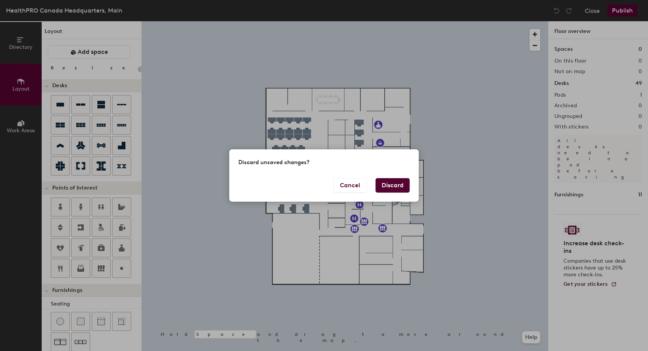
click at [389, 187] on button "Discard" at bounding box center [393, 185] width 34 height 14
type input "20"
